Goal: Task Accomplishment & Management: Use online tool/utility

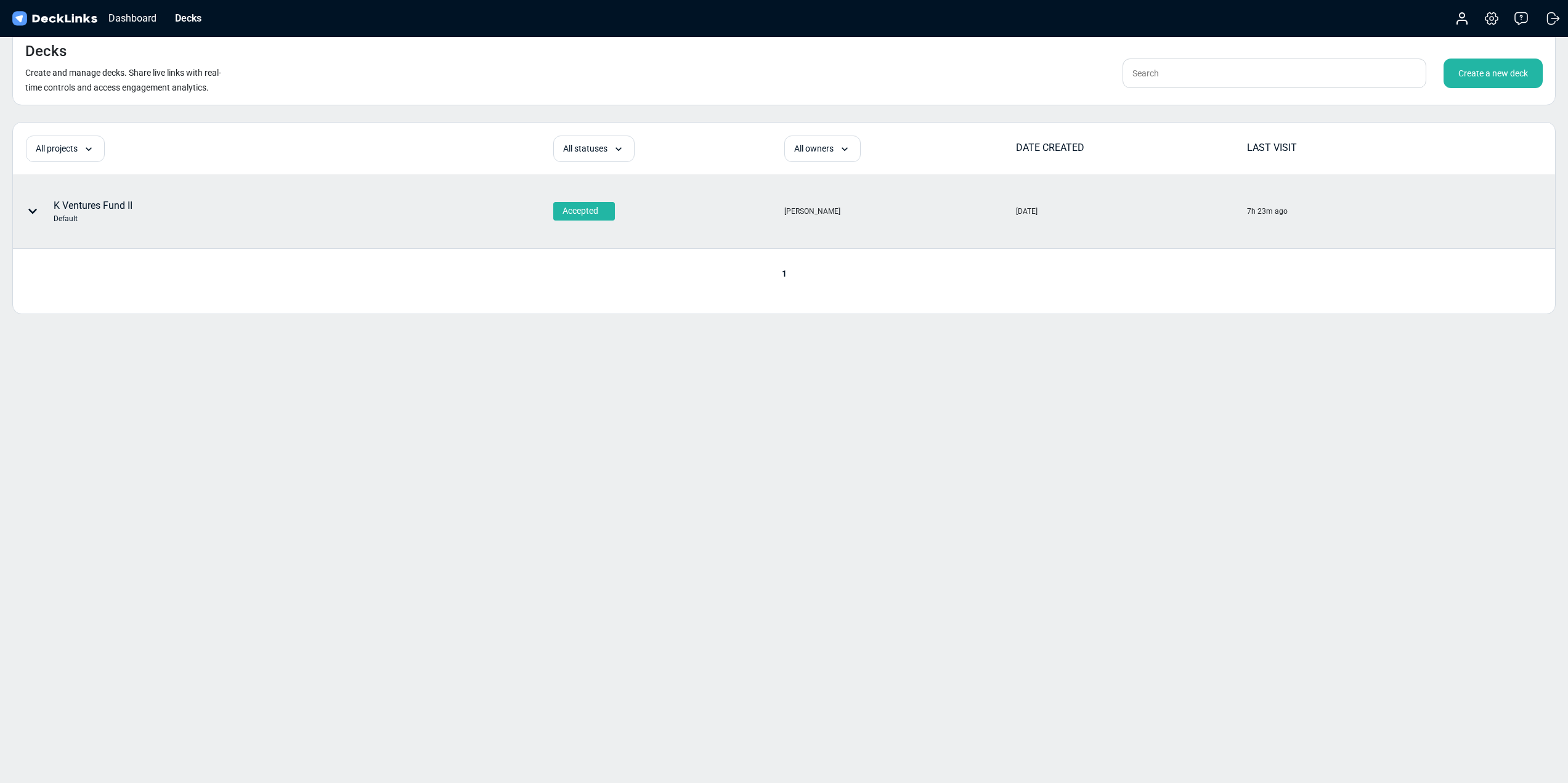
click at [116, 203] on div "K Ventures Fund II Default" at bounding box center [93, 211] width 79 height 26
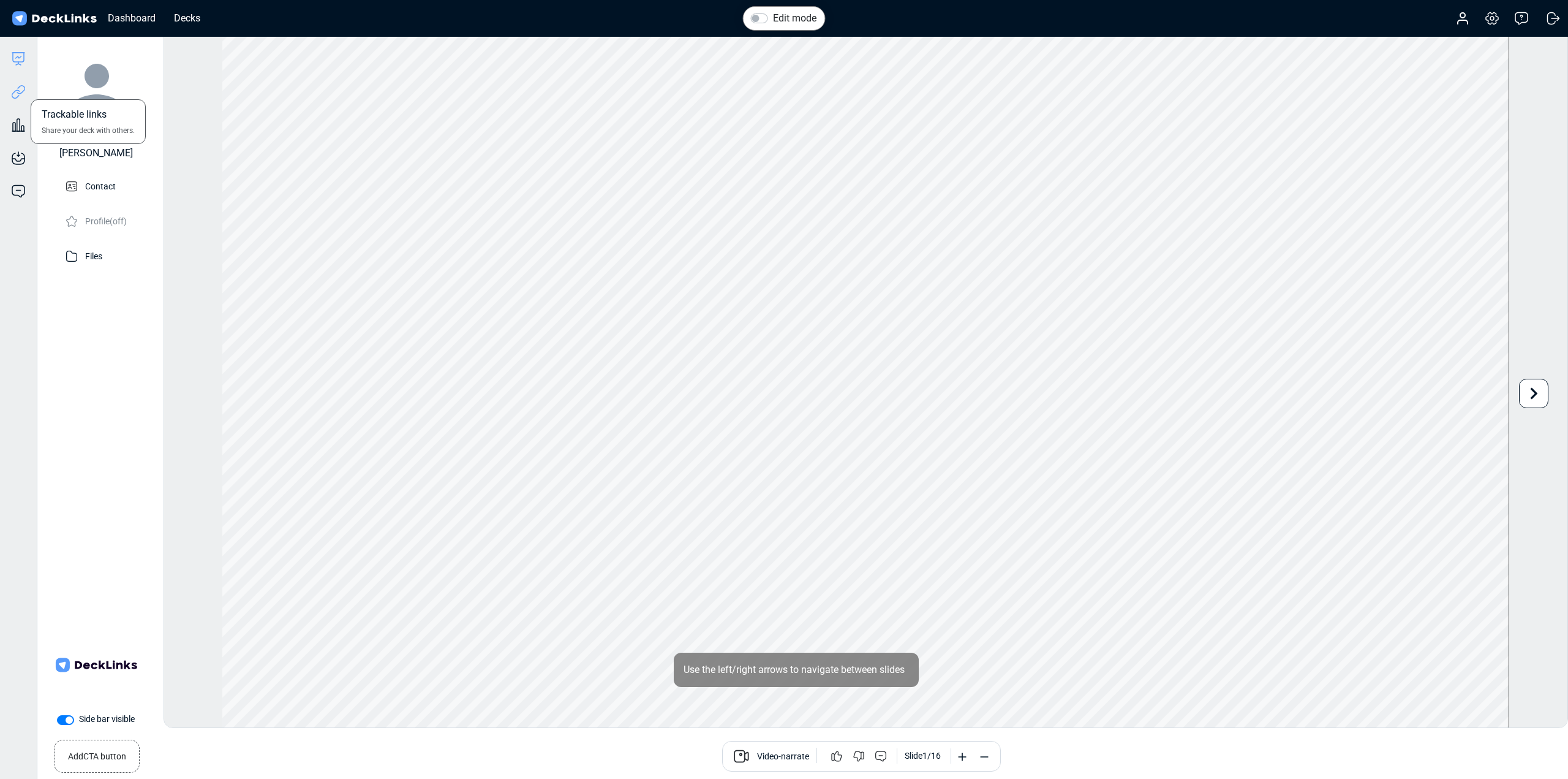
click at [16, 92] on icon at bounding box center [18, 92] width 15 height 15
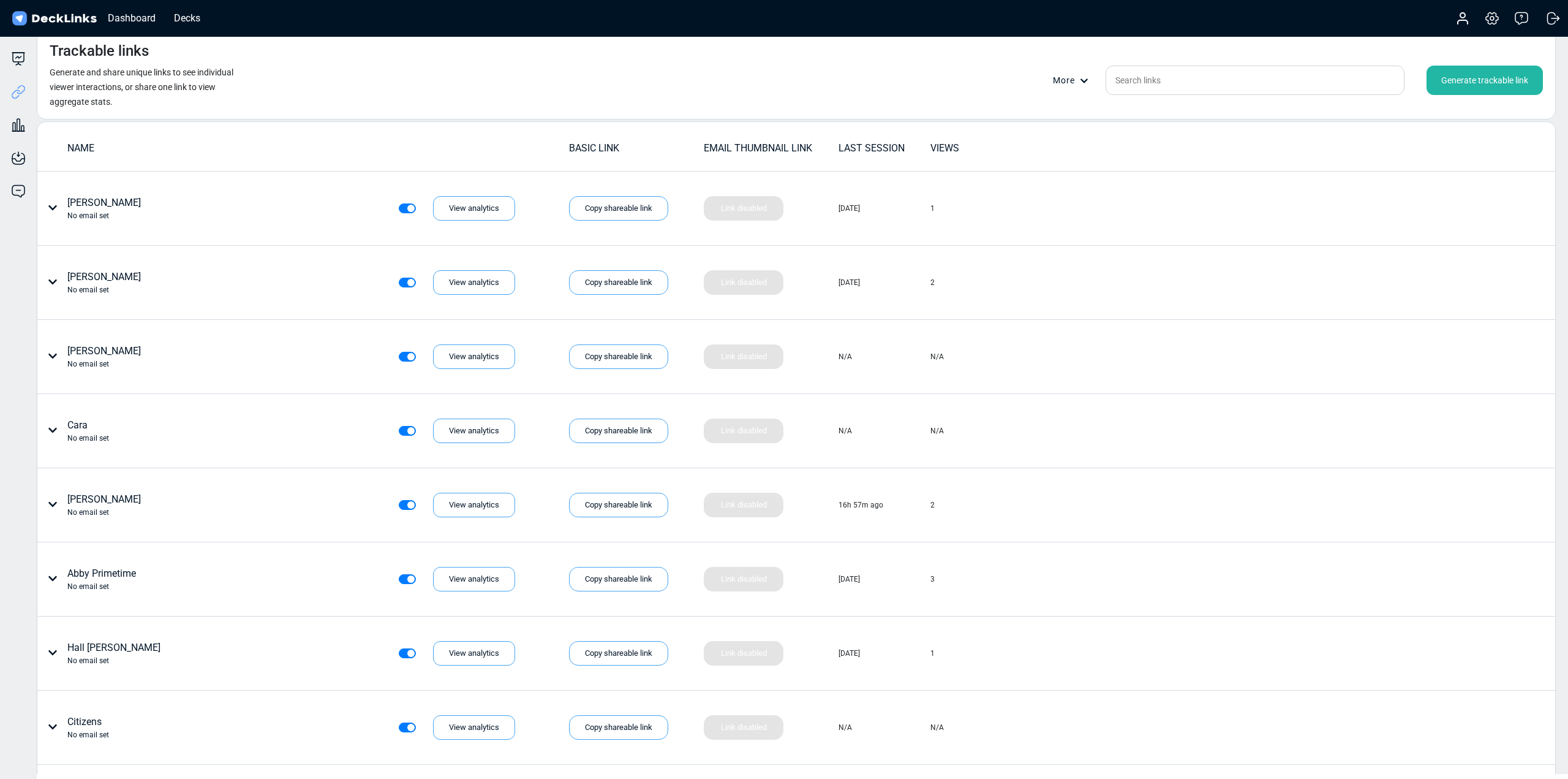
click at [1486, 80] on div "Generate trackable link" at bounding box center [1485, 80] width 117 height 29
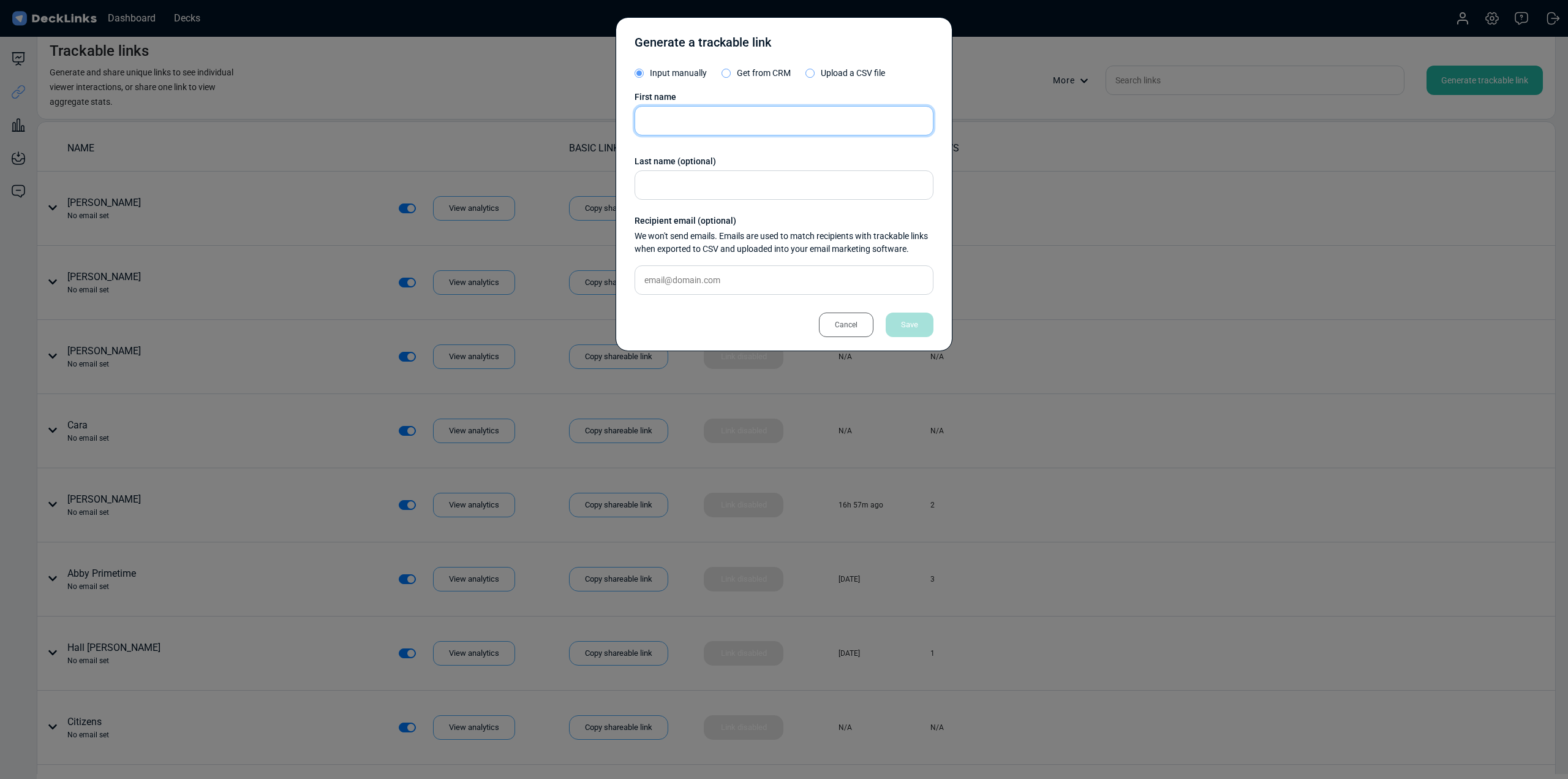
click at [716, 112] on input "text" at bounding box center [784, 120] width 299 height 29
type input "CVS"
click at [910, 321] on div "Save" at bounding box center [909, 324] width 47 height 24
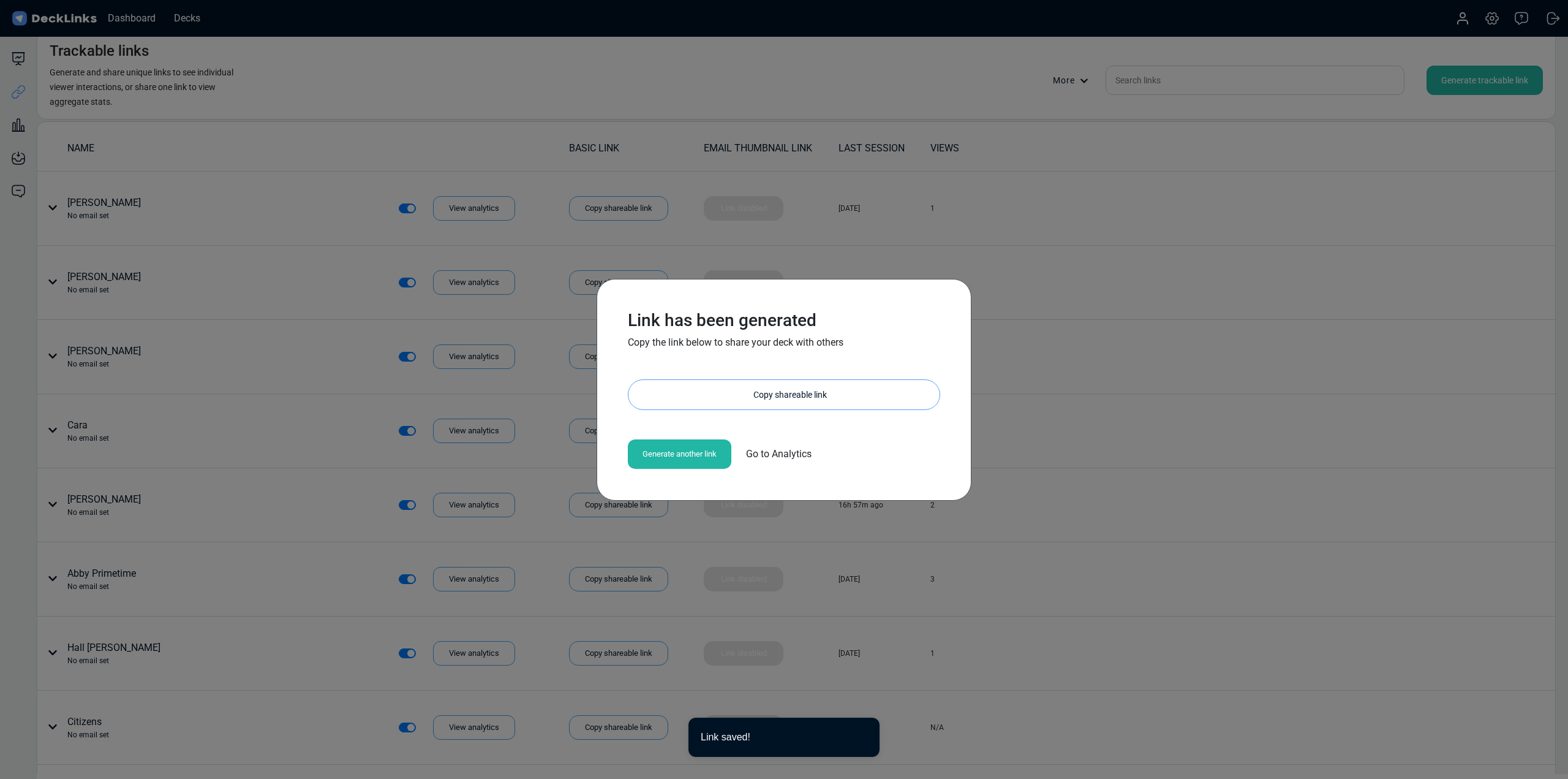
click at [794, 397] on div "Copy shareable link" at bounding box center [789, 394] width 299 height 29
